Goal: Book appointment/travel/reservation

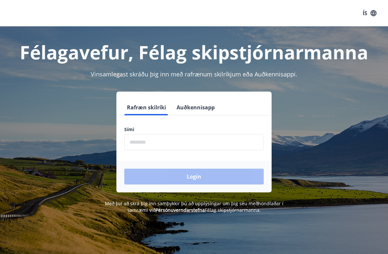
click at [171, 145] on input "phone" at bounding box center [194, 142] width 140 height 16
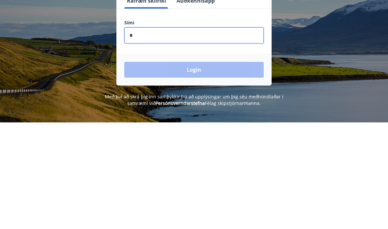
type input "********"
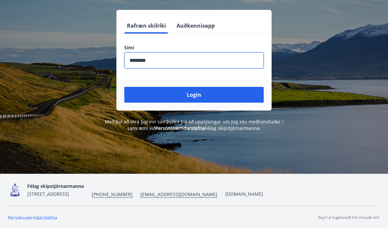
click at [199, 87] on button "Login" at bounding box center [194, 95] width 140 height 16
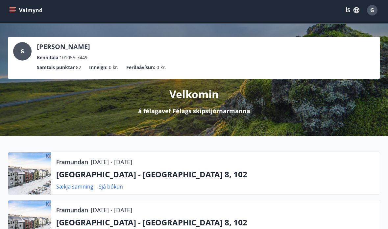
scroll to position [3, 0]
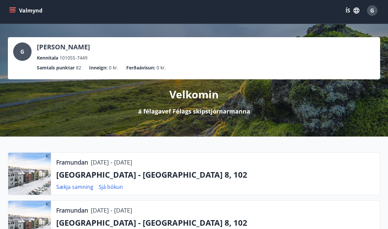
click at [16, 10] on button "Valmynd" at bounding box center [26, 11] width 37 height 12
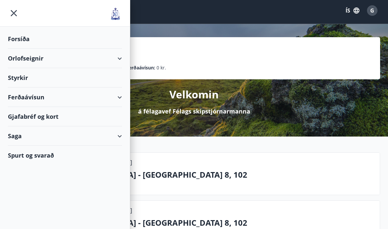
click at [121, 55] on div "Orlofseignir" at bounding box center [65, 58] width 114 height 19
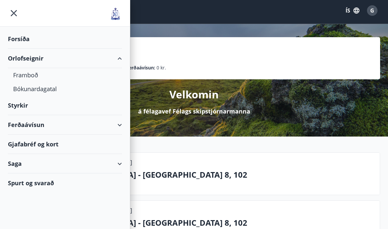
click at [47, 89] on div "Bókunardagatal" at bounding box center [65, 89] width 104 height 14
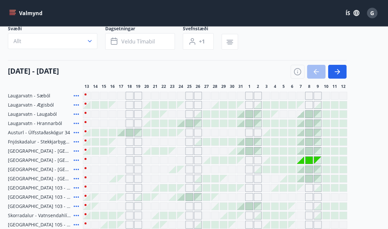
scroll to position [53, 0]
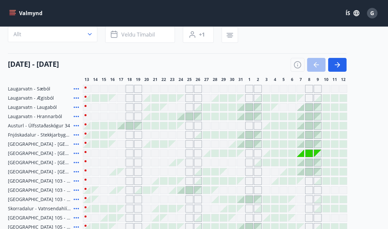
click at [338, 65] on icon "button" at bounding box center [337, 65] width 5 height 1
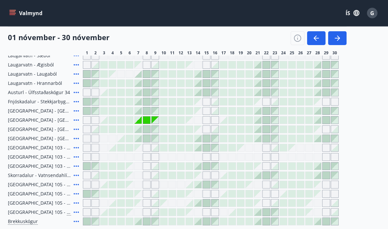
scroll to position [86, 0]
click at [70, 136] on div "Akureyri - Austurbrú 10, 202" at bounding box center [44, 139] width 72 height 8
click at [80, 137] on icon at bounding box center [76, 139] width 8 height 8
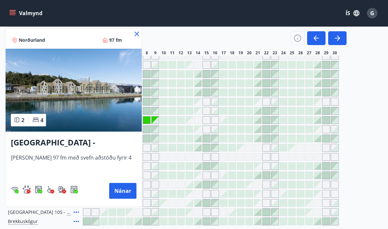
click at [113, 187] on button "Nánar" at bounding box center [122, 191] width 27 height 16
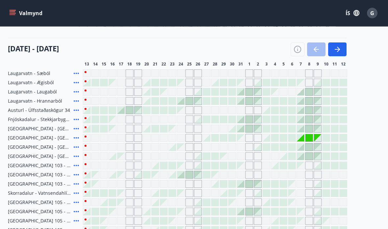
scroll to position [73, 0]
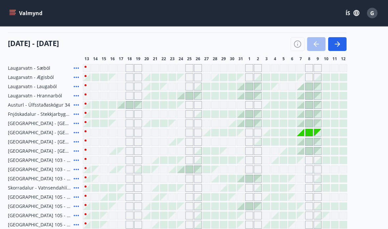
click at [80, 140] on icon at bounding box center [76, 142] width 8 height 8
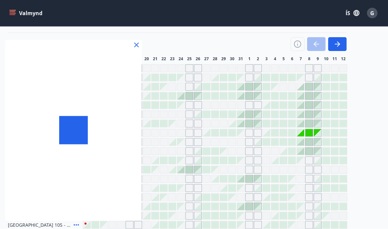
scroll to position [74, 0]
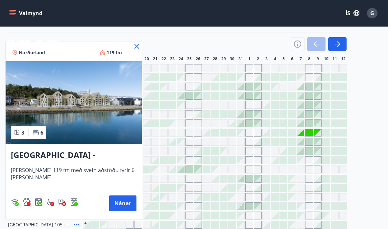
click at [121, 200] on button "Nánar" at bounding box center [122, 204] width 27 height 16
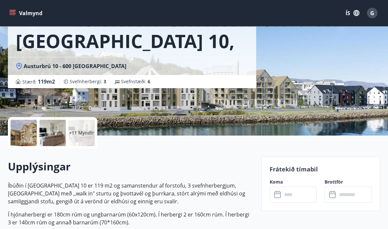
scroll to position [61, 0]
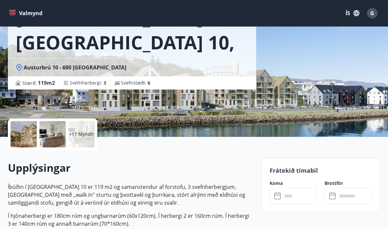
click at [335, 69] on div "Akureyri - Austurbrú 10, 101 Austurbrú 10 - 600 Akureyri Stærð : 119 m2 Svefnhe…" at bounding box center [194, 38] width 373 height 198
click at [14, 11] on icon "menu" at bounding box center [13, 10] width 7 height 1
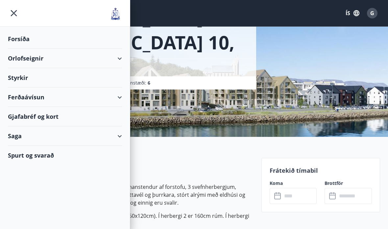
click at [121, 55] on div "Orlofseignir" at bounding box center [65, 58] width 114 height 19
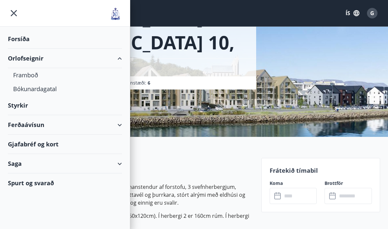
click at [47, 83] on div "Bókunardagatal" at bounding box center [65, 89] width 104 height 14
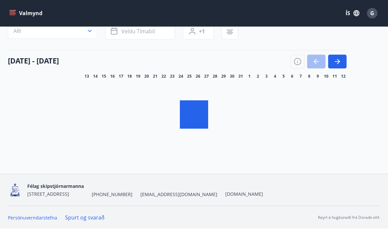
scroll to position [25, 0]
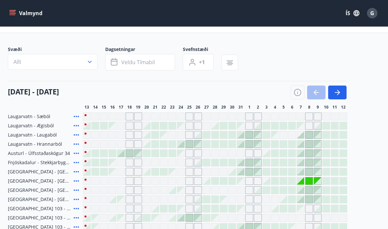
click at [342, 90] on button "button" at bounding box center [338, 93] width 18 height 14
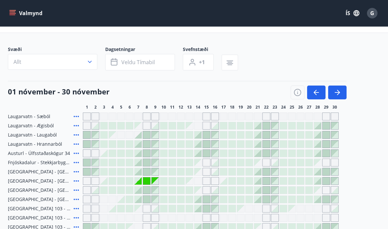
click at [336, 91] on icon "button" at bounding box center [338, 93] width 8 height 8
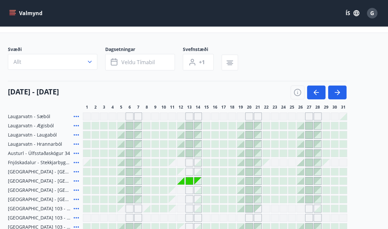
click at [334, 93] on icon "button" at bounding box center [338, 93] width 8 height 8
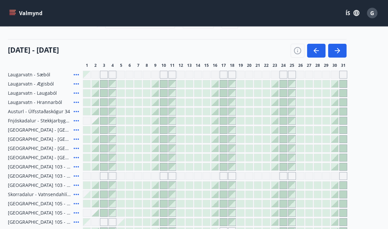
scroll to position [67, 0]
click at [326, 148] on div at bounding box center [326, 148] width 7 height 7
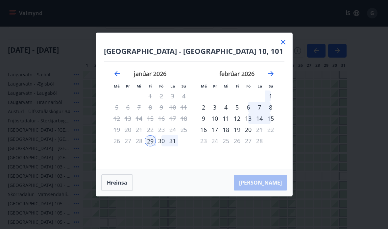
click at [272, 102] on div "1" at bounding box center [270, 96] width 11 height 11
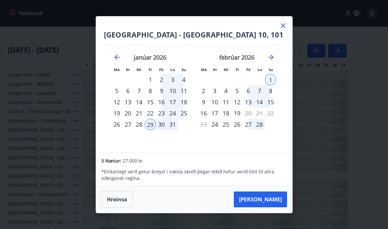
click at [162, 130] on div "30" at bounding box center [161, 124] width 11 height 11
click at [204, 96] on div "2" at bounding box center [203, 90] width 11 height 11
click at [122, 208] on button "Hreinsa" at bounding box center [117, 199] width 32 height 16
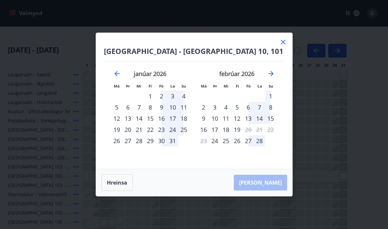
click at [166, 146] on div "30" at bounding box center [161, 140] width 11 height 11
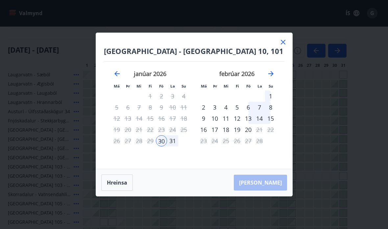
click at [206, 113] on div "2" at bounding box center [203, 107] width 11 height 11
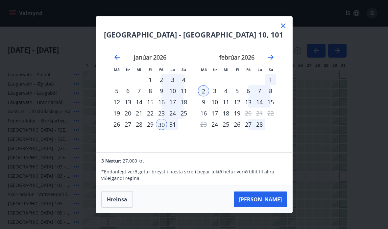
click at [276, 207] on button "Taka Frá" at bounding box center [260, 200] width 53 height 16
click at [273, 207] on button "Taka Frá" at bounding box center [260, 200] width 53 height 16
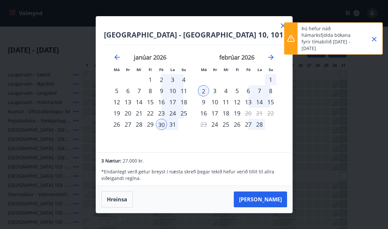
click at [375, 40] on icon "Close" at bounding box center [375, 39] width 8 height 8
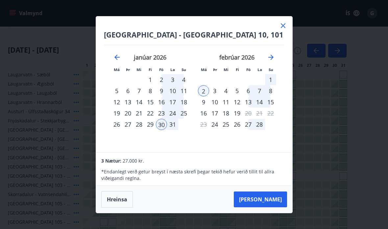
click at [284, 30] on icon at bounding box center [283, 26] width 8 height 8
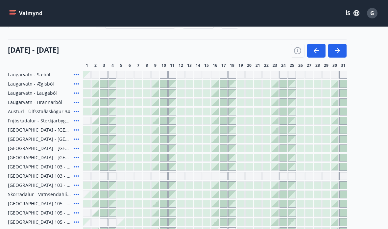
click at [60, 155] on span "Akureyri - Austurbrú 10, 202" at bounding box center [39, 157] width 63 height 7
click at [76, 155] on icon at bounding box center [76, 158] width 8 height 8
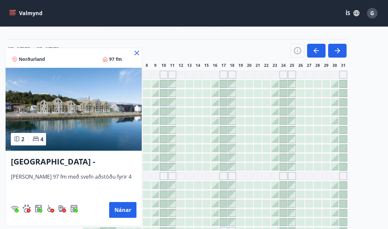
click at [112, 206] on button "Nánar" at bounding box center [122, 210] width 27 height 16
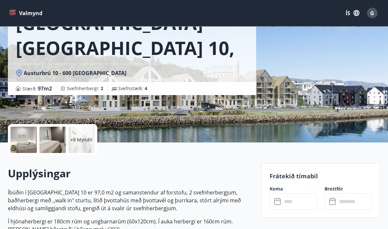
scroll to position [56, 0]
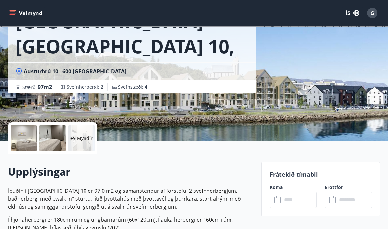
click at [20, 138] on div at bounding box center [24, 138] width 26 height 26
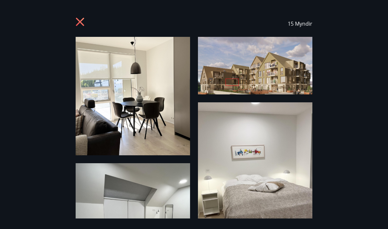
scroll to position [0, 0]
click at [81, 18] on icon at bounding box center [81, 22] width 11 height 11
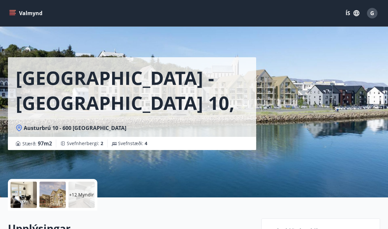
click at [15, 14] on icon "menu" at bounding box center [12, 13] width 7 height 7
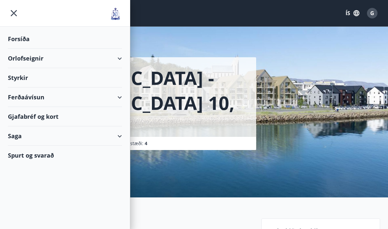
click at [119, 57] on div "Orlofseignir" at bounding box center [65, 58] width 114 height 19
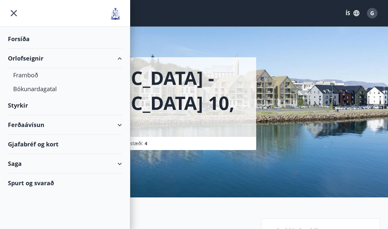
click at [53, 88] on div "Bókunardagatal" at bounding box center [65, 89] width 104 height 14
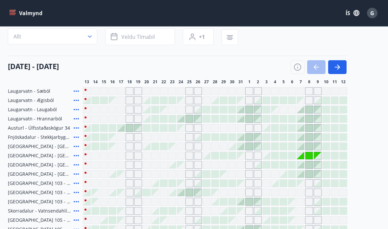
scroll to position [51, 0]
click at [77, 163] on icon at bounding box center [76, 165] width 8 height 8
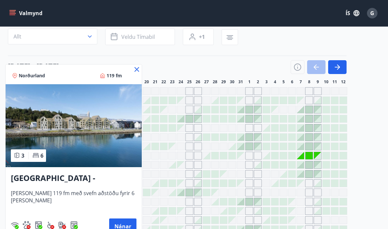
click at [121, 223] on button "Nánar" at bounding box center [122, 227] width 27 height 16
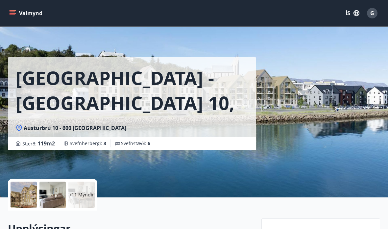
click at [27, 190] on div at bounding box center [24, 195] width 26 height 26
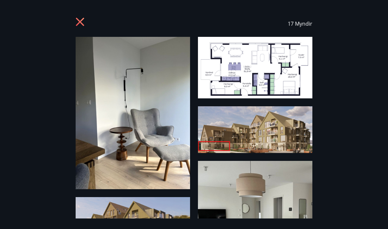
click at [83, 22] on icon at bounding box center [81, 22] width 11 height 11
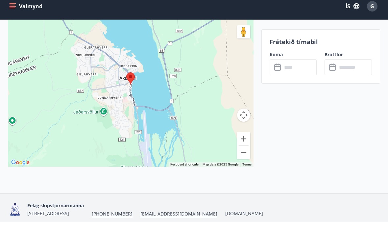
scroll to position [1241, 0]
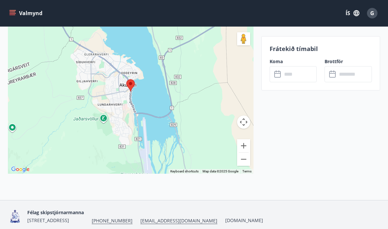
click at [244, 219] on link "[DOMAIN_NAME]" at bounding box center [244, 220] width 38 height 6
